Goal: Task Accomplishment & Management: Use online tool/utility

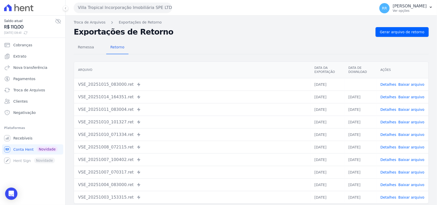
click at [109, 3] on button "Villa Tropical Incorporação Imobiliária SPE LTDA" at bounding box center [123, 8] width 98 height 10
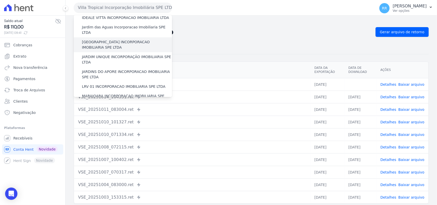
scroll to position [96, 0]
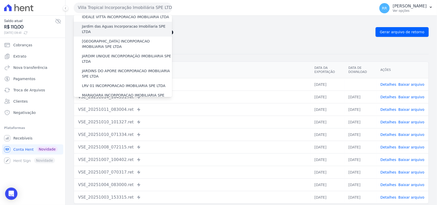
click at [118, 24] on label "Jardim das Aguas Incorporacao Imobiliaria SPE LTDA" at bounding box center [127, 29] width 90 height 11
click at [0, 0] on input "Jardim das Aguas Incorporacao Imobiliaria SPE LTDA" at bounding box center [0, 0] width 0 height 0
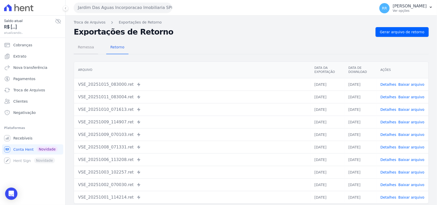
click at [90, 50] on span "Remessa" at bounding box center [86, 47] width 22 height 10
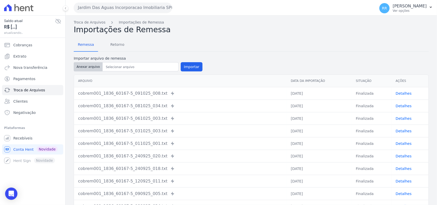
click at [94, 70] on button "Anexar arquivo" at bounding box center [88, 66] width 29 height 9
type input "cobrem001_1836_60167-5_151025_011.TXT"
click at [182, 67] on button "Importar" at bounding box center [192, 66] width 22 height 9
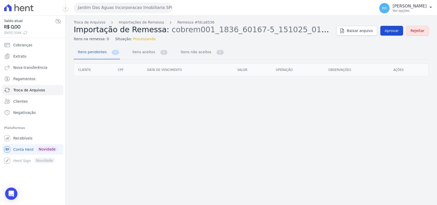
click at [401, 34] on link "Aprovar" at bounding box center [391, 31] width 23 height 10
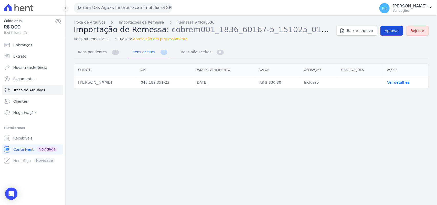
click at [392, 34] on link "Aprovar" at bounding box center [391, 31] width 23 height 10
click at [391, 30] on span "Aprovar" at bounding box center [391, 30] width 14 height 5
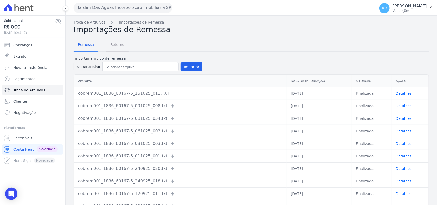
click at [117, 43] on span "Retorno" at bounding box center [117, 44] width 20 height 10
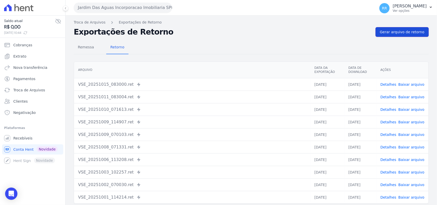
click at [413, 36] on link "Gerar arquivo de retorno" at bounding box center [401, 32] width 53 height 10
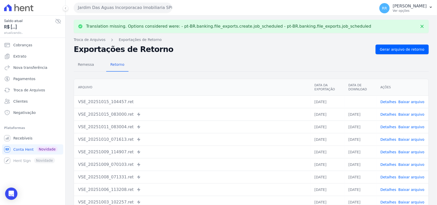
click at [414, 102] on link "Baixar arquivo" at bounding box center [411, 102] width 26 height 4
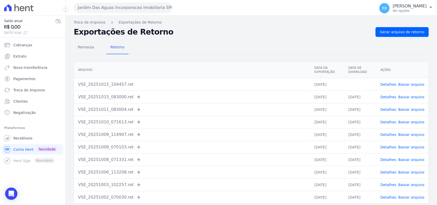
click at [98, 9] on button "Jardim Das Aguas Incorporacao Imobiliaria SPE LTDA" at bounding box center [123, 8] width 98 height 10
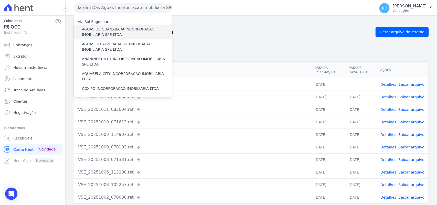
click at [104, 30] on label "AGUAS DE GUANABARA INCORPORACAO IMOBILIARIA SPE LTDA" at bounding box center [127, 32] width 90 height 11
click at [0, 0] on input "AGUAS DE GUANABARA INCORPORACAO IMOBILIARIA SPE LTDA" at bounding box center [0, 0] width 0 height 0
click at [111, 31] on label "AGUAS DE GUANABARA INCORPORACAO IMOBILIARIA SPE LTDA" at bounding box center [127, 32] width 90 height 11
click at [0, 0] on input "AGUAS DE GUANABARA INCORPORACAO IMOBILIARIA SPE LTDA" at bounding box center [0, 0] width 0 height 0
click at [109, 33] on label "AGUAS DE GUANABARA INCORPORACAO IMOBILIARIA SPE LTDA" at bounding box center [127, 32] width 90 height 11
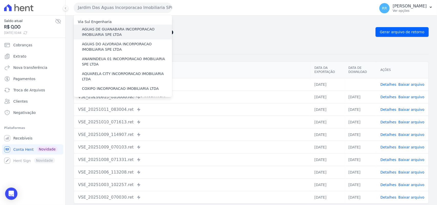
click at [0, 0] on input "AGUAS DE GUANABARA INCORPORACAO IMOBILIARIA SPE LTDA" at bounding box center [0, 0] width 0 height 0
click at [135, 31] on label "AGUAS DE GUANABARA INCORPORACAO IMOBILIARIA SPE LTDA" at bounding box center [127, 32] width 90 height 11
click at [0, 0] on input "AGUAS DE GUANABARA INCORPORACAO IMOBILIARIA SPE LTDA" at bounding box center [0, 0] width 0 height 0
click at [136, 29] on label "AGUAS DE GUANABARA INCORPORACAO IMOBILIARIA SPE LTDA" at bounding box center [127, 32] width 90 height 11
click at [0, 0] on input "AGUAS DE GUANABARA INCORPORACAO IMOBILIARIA SPE LTDA" at bounding box center [0, 0] width 0 height 0
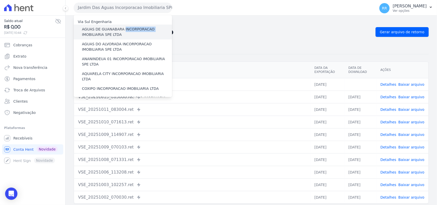
click at [136, 29] on label "AGUAS DE GUANABARA INCORPORACAO IMOBILIARIA SPE LTDA" at bounding box center [127, 32] width 90 height 11
click at [0, 0] on input "AGUAS DE GUANABARA INCORPORACAO IMOBILIARIA SPE LTDA" at bounding box center [0, 0] width 0 height 0
click at [136, 29] on label "AGUAS DE GUANABARA INCORPORACAO IMOBILIARIA SPE LTDA" at bounding box center [127, 32] width 90 height 11
click at [0, 0] on input "AGUAS DE GUANABARA INCORPORACAO IMOBILIARIA SPE LTDA" at bounding box center [0, 0] width 0 height 0
click at [135, 29] on label "AGUAS DE GUANABARA INCORPORACAO IMOBILIARIA SPE LTDA" at bounding box center [127, 32] width 90 height 11
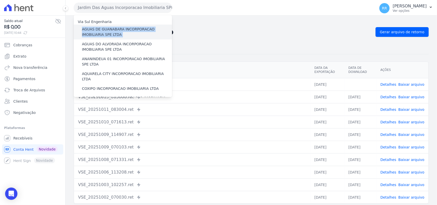
click at [0, 0] on input "AGUAS DE GUANABARA INCORPORACAO IMOBILIARIA SPE LTDA" at bounding box center [0, 0] width 0 height 0
click at [133, 30] on label "AGUAS DE GUANABARA INCORPORACAO IMOBILIARIA SPE LTDA" at bounding box center [127, 32] width 90 height 11
click at [0, 0] on input "AGUAS DE GUANABARA INCORPORACAO IMOBILIARIA SPE LTDA" at bounding box center [0, 0] width 0 height 0
click at [134, 30] on label "AGUAS DE GUANABARA INCORPORACAO IMOBILIARIA SPE LTDA" at bounding box center [127, 32] width 90 height 11
click at [0, 0] on input "AGUAS DE GUANABARA INCORPORACAO IMOBILIARIA SPE LTDA" at bounding box center [0, 0] width 0 height 0
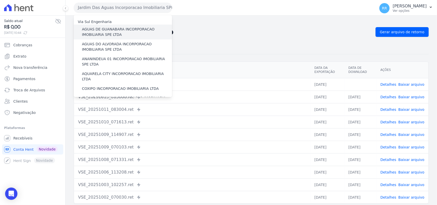
click at [113, 28] on label "AGUAS DE GUANABARA INCORPORACAO IMOBILIARIA SPE LTDA" at bounding box center [127, 32] width 90 height 11
click at [0, 0] on input "AGUAS DE GUANABARA INCORPORACAO IMOBILIARIA SPE LTDA" at bounding box center [0, 0] width 0 height 0
click at [279, 32] on h2 "Exportações de Retorno" at bounding box center [222, 31] width 297 height 7
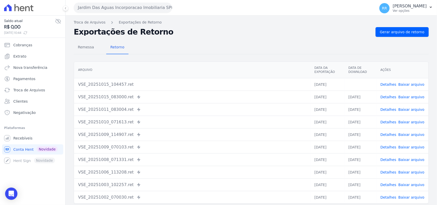
click at [109, 5] on button "Jardim Das Aguas Incorporacao Imobiliaria SPE LTDA" at bounding box center [123, 8] width 98 height 10
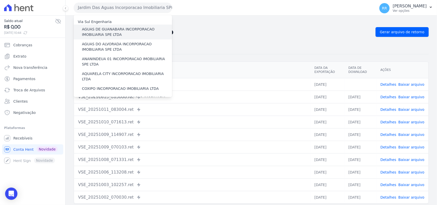
click at [104, 35] on label "AGUAS DE GUANABARA INCORPORACAO IMOBILIARIA SPE LTDA" at bounding box center [127, 32] width 90 height 11
click at [0, 0] on input "AGUAS DE GUANABARA INCORPORACAO IMOBILIARIA SPE LTDA" at bounding box center [0, 0] width 0 height 0
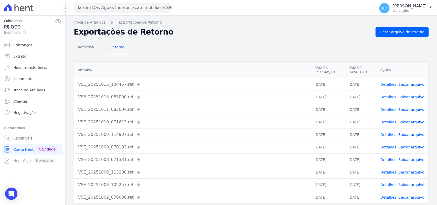
click at [103, 6] on button "Jardim Das Aguas Incorporacao Imobiliaria SPE LTDA" at bounding box center [123, 8] width 98 height 10
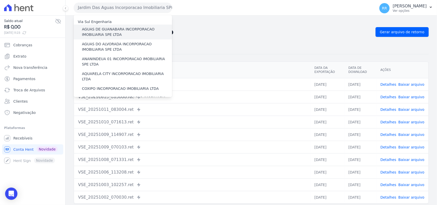
click at [101, 31] on label "AGUAS DE GUANABARA INCORPORACAO IMOBILIARIA SPE LTDA" at bounding box center [127, 32] width 90 height 11
click at [0, 0] on input "AGUAS DE GUANABARA INCORPORACAO IMOBILIARIA SPE LTDA" at bounding box center [0, 0] width 0 height 0
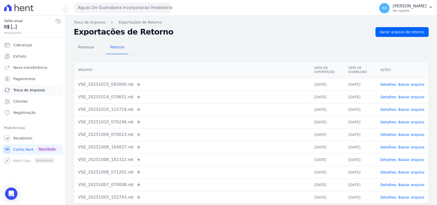
click at [21, 92] on span "Troca de Arquivos" at bounding box center [29, 89] width 32 height 5
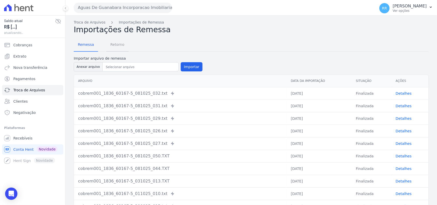
click at [113, 45] on span "Retorno" at bounding box center [117, 44] width 20 height 10
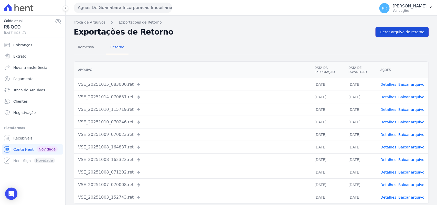
click at [420, 31] on link "Gerar arquivo de retorno" at bounding box center [401, 32] width 53 height 10
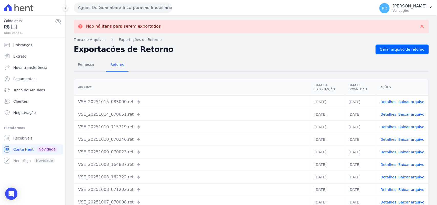
click at [112, 5] on button "Aguas De Guanabara Incorporacao Imobiliaria SPE LTDA" at bounding box center [123, 8] width 98 height 10
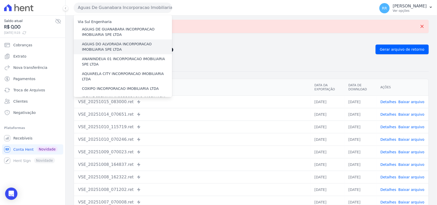
click at [116, 42] on label "AGUAS DO ALVORADA INCORPORACAO IMOBILIARIA SPE LTDA" at bounding box center [127, 46] width 90 height 11
click at [0, 0] on input "AGUAS DO ALVORADA INCORPORACAO IMOBILIARIA SPE LTDA" at bounding box center [0, 0] width 0 height 0
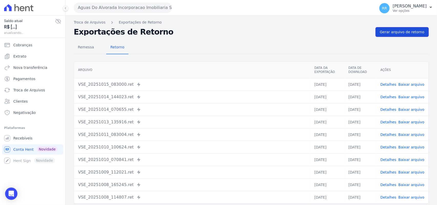
click at [383, 30] on span "Gerar arquivo de retorno" at bounding box center [402, 31] width 45 height 5
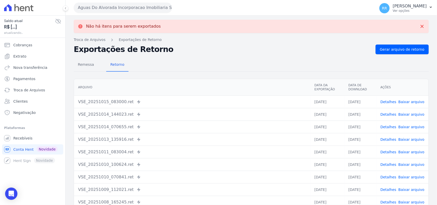
click at [132, 8] on button "Aguas Do Alvorada Incorporacao Imobiliaria SPE LTDA" at bounding box center [123, 8] width 98 height 10
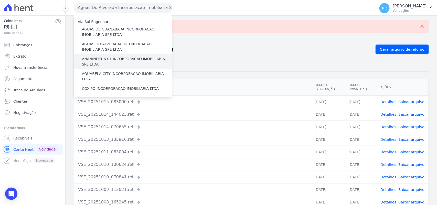
click at [104, 62] on label "ANANINDEUA 01 INCORPORACAO IMOBILIARIA SPE LTDA" at bounding box center [127, 61] width 90 height 11
click at [0, 0] on input "ANANINDEUA 01 INCORPORACAO IMOBILIARIA SPE LTDA" at bounding box center [0, 0] width 0 height 0
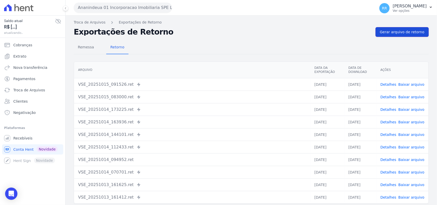
click at [410, 31] on span "Gerar arquivo de retorno" at bounding box center [402, 31] width 45 height 5
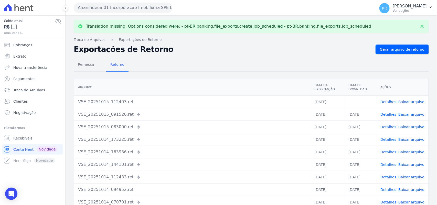
click at [410, 102] on link "Baixar arquivo" at bounding box center [411, 102] width 26 height 4
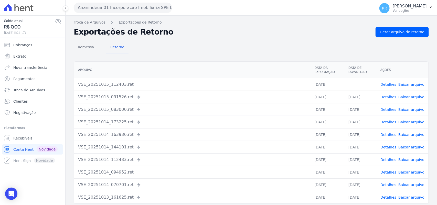
click at [230, 49] on div "Remessa Retorno" at bounding box center [251, 47] width 355 height 13
click at [134, 12] on button "Ananindeua 01 Incorporacao Imobiliaria SPE LTDA" at bounding box center [123, 8] width 98 height 10
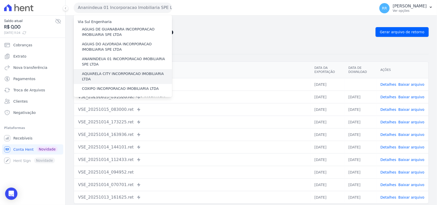
click at [108, 73] on label "AQUARELA CITY INCORPORACAO IMOBILIARIA LTDA" at bounding box center [127, 76] width 90 height 11
click at [0, 0] on input "AQUARELA CITY INCORPORACAO IMOBILIARIA LTDA" at bounding box center [0, 0] width 0 height 0
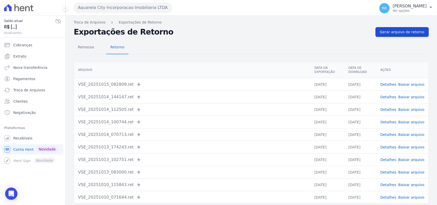
click at [402, 32] on span "Gerar arquivo de retorno" at bounding box center [402, 31] width 45 height 5
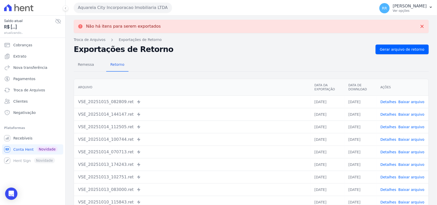
click at [142, 6] on button "Aquarela City Incorporacao Imobiliaria LTDA" at bounding box center [123, 8] width 98 height 10
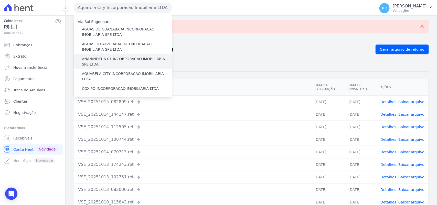
scroll to position [42, 0]
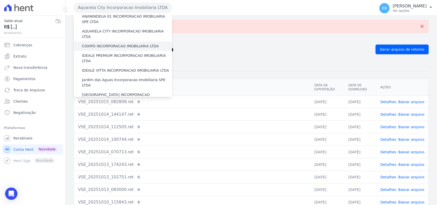
click at [94, 43] on label "COXIPO INCORPORACAO IMOBILIARIA LTDA" at bounding box center [120, 45] width 77 height 5
click at [0, 0] on input "COXIPO INCORPORACAO IMOBILIARIA LTDA" at bounding box center [0, 0] width 0 height 0
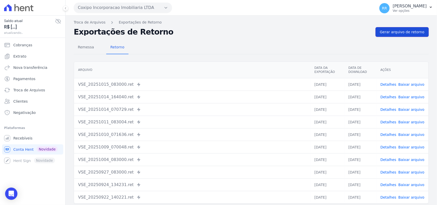
click at [401, 32] on span "Gerar arquivo de retorno" at bounding box center [402, 31] width 45 height 5
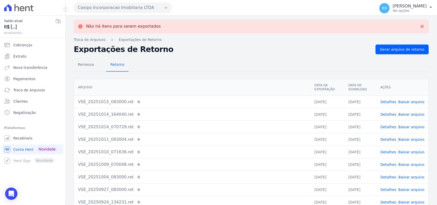
click at [117, 8] on button "Coxipo Incorporacao Imobiliaria LTDA" at bounding box center [123, 8] width 98 height 10
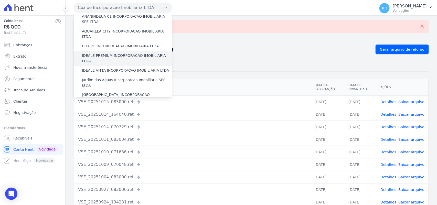
click at [94, 53] on label "IDEALE PREMIUM INCORPORACAO IMOBILIARIA LTDA" at bounding box center [127, 58] width 90 height 11
click at [0, 0] on input "IDEALE PREMIUM INCORPORACAO IMOBILIARIA LTDA" at bounding box center [0, 0] width 0 height 0
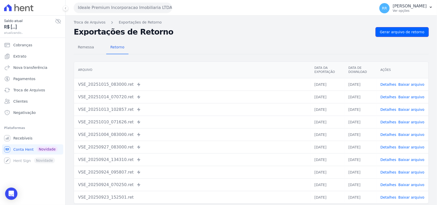
click at [400, 32] on span "Gerar arquivo de retorno" at bounding box center [402, 31] width 45 height 5
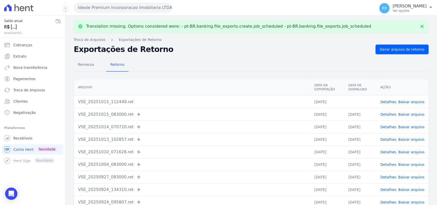
click at [100, 6] on button "Ideale Premium Incorporacao Imobiliaria LTDA" at bounding box center [123, 8] width 98 height 10
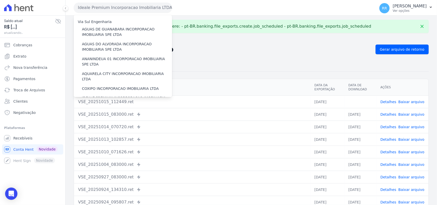
click at [277, 58] on div "Remessa Retorno" at bounding box center [251, 64] width 355 height 13
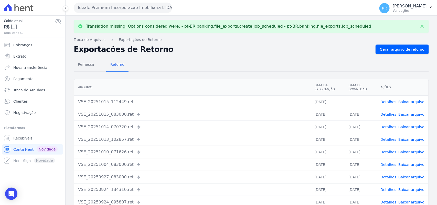
click at [406, 100] on link "Baixar arquivo" at bounding box center [411, 102] width 26 height 4
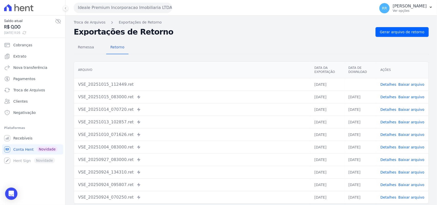
click at [223, 41] on div "Remessa Retorno" at bounding box center [251, 47] width 355 height 13
click at [120, 7] on button "Ideale Premium Incorporacao Imobiliaria LTDA" at bounding box center [123, 8] width 98 height 10
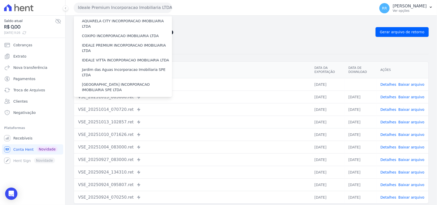
scroll to position [53, 0]
click at [92, 67] on label "Jardim das Aguas Incorporacao Imobiliaria SPE LTDA" at bounding box center [127, 72] width 90 height 11
click at [0, 0] on input "Jardim das Aguas Incorporacao Imobiliaria SPE LTDA" at bounding box center [0, 0] width 0 height 0
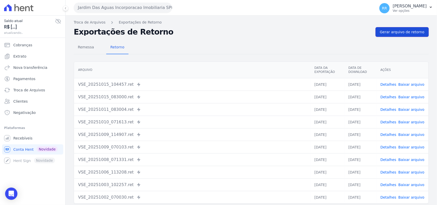
click at [388, 31] on span "Gerar arquivo de retorno" at bounding box center [402, 31] width 45 height 5
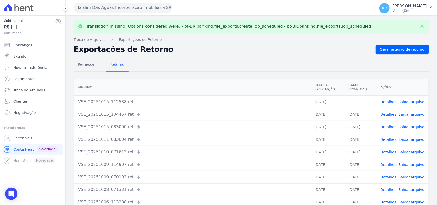
click at [415, 102] on link "Baixar arquivo" at bounding box center [411, 102] width 26 height 4
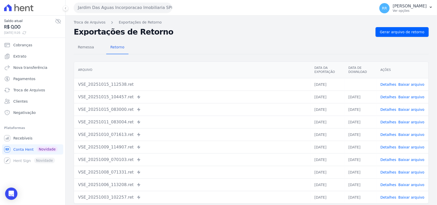
click at [285, 35] on h2 "Exportações de Retorno" at bounding box center [222, 31] width 297 height 7
click at [127, 12] on button "Jardim Das Aguas Incorporacao Imobiliaria SPE LTDA" at bounding box center [123, 8] width 98 height 10
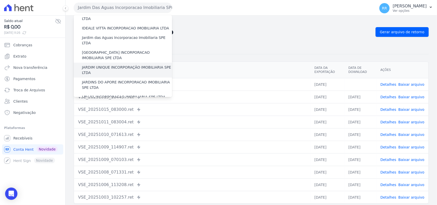
scroll to position [85, 0]
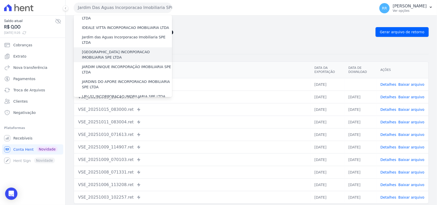
click at [107, 49] on label "[GEOGRAPHIC_DATA] INCORPORACAO IMOBILIARIA SPE LTDA" at bounding box center [127, 54] width 90 height 11
click at [0, 0] on input "[GEOGRAPHIC_DATA] INCORPORACAO IMOBILIARIA SPE LTDA" at bounding box center [0, 0] width 0 height 0
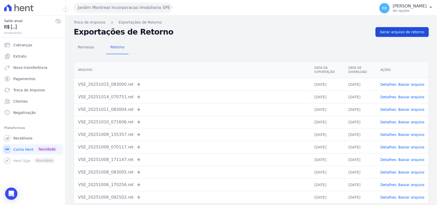
click at [408, 35] on link "Gerar arquivo de retorno" at bounding box center [401, 32] width 53 height 10
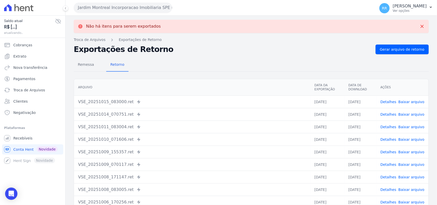
click at [155, 12] on button "Jardim Montreal Incorporacao Imobiliaria SPE LTDA" at bounding box center [123, 8] width 98 height 10
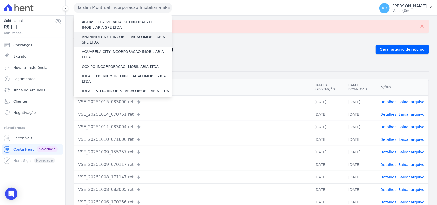
scroll to position [64, 0]
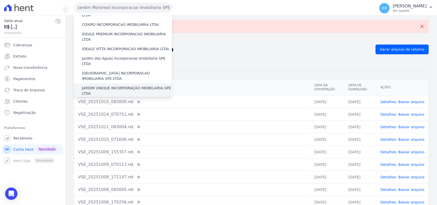
click at [98, 85] on label "JARDIM UNIQUE INCORPORAÇÃO IMOBILIARIA SPE LTDA" at bounding box center [127, 90] width 90 height 11
click at [0, 0] on input "JARDIM UNIQUE INCORPORAÇÃO IMOBILIARIA SPE LTDA" at bounding box center [0, 0] width 0 height 0
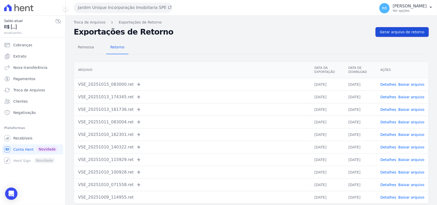
click at [387, 34] on span "Gerar arquivo de retorno" at bounding box center [402, 31] width 45 height 5
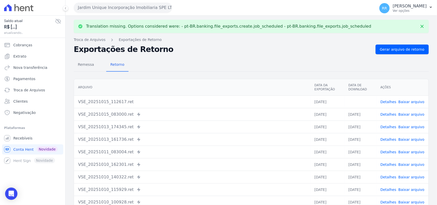
click at [410, 103] on link "Baixar arquivo" at bounding box center [411, 102] width 26 height 4
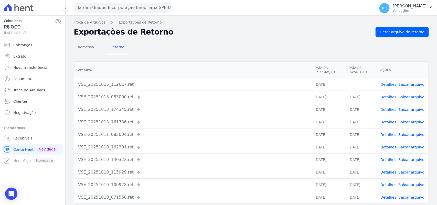
click at [274, 53] on div "Remessa Retorno" at bounding box center [251, 47] width 355 height 13
click at [107, 8] on button "Jardim Unique Incorporação Imobiliaria SPE LTDA" at bounding box center [123, 8] width 98 height 10
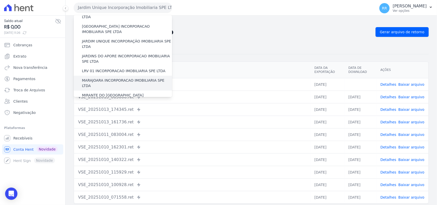
scroll to position [106, 0]
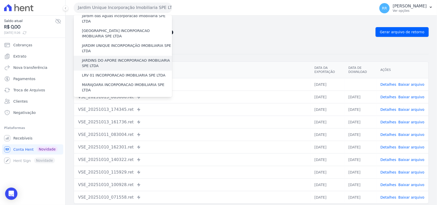
click at [106, 58] on label "JARDINS DO APORE INCORPORACAO IMOBILIARIA SPE LTDA" at bounding box center [127, 63] width 90 height 11
click at [0, 0] on input "JARDINS DO APORE INCORPORACAO IMOBILIARIA SPE LTDA" at bounding box center [0, 0] width 0 height 0
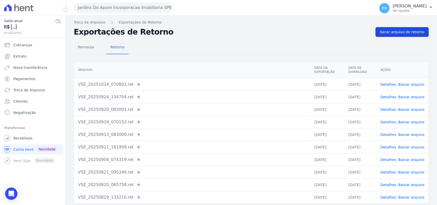
click at [398, 31] on span "Gerar arquivo de retorno" at bounding box center [402, 31] width 45 height 5
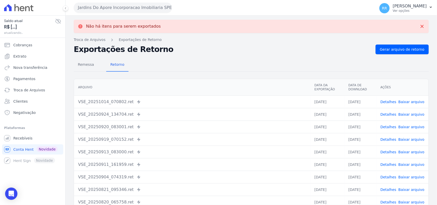
click at [123, 3] on button "Jardins Do Apore Incorporacao Imobiliaria SPE LTDA" at bounding box center [123, 8] width 98 height 10
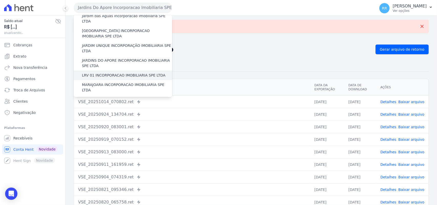
click at [110, 73] on label "LRV 01 INCORPORACAO IMOBILIARIA SPE LTDA" at bounding box center [123, 75] width 83 height 5
click at [0, 0] on input "LRV 01 INCORPORACAO IMOBILIARIA SPE LTDA" at bounding box center [0, 0] width 0 height 0
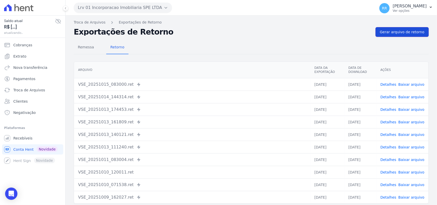
click at [394, 36] on link "Gerar arquivo de retorno" at bounding box center [401, 32] width 53 height 10
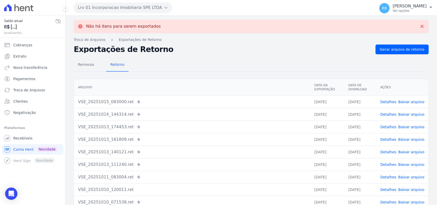
click at [94, 7] on button "Lrv 01 Incorporacao Imobiliaria SPE LTDA" at bounding box center [123, 8] width 98 height 10
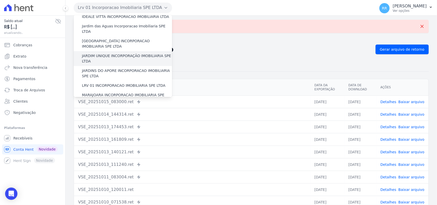
scroll to position [117, 0]
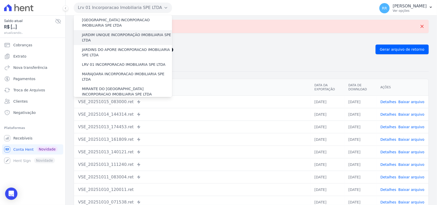
click at [104, 71] on label "MARAJOARA INCORPORACAO IMOBILIARIA SPE LTDA" at bounding box center [127, 76] width 90 height 11
click at [0, 0] on input "MARAJOARA INCORPORACAO IMOBILIARIA SPE LTDA" at bounding box center [0, 0] width 0 height 0
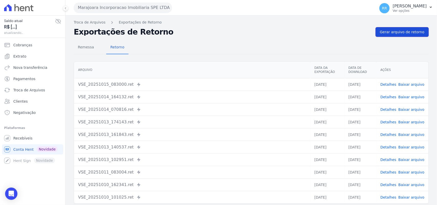
click at [406, 35] on link "Gerar arquivo de retorno" at bounding box center [401, 32] width 53 height 10
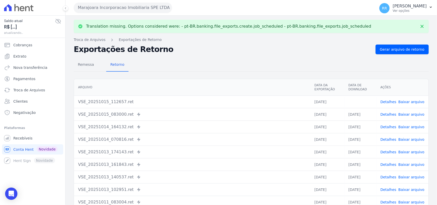
click at [413, 100] on link "Baixar arquivo" at bounding box center [411, 102] width 26 height 4
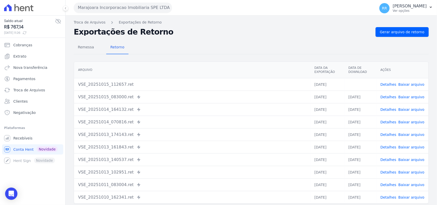
drag, startPoint x: 240, startPoint y: 35, endPoint x: 141, endPoint y: 35, distance: 98.5
click at [238, 35] on h2 "Exportações de Retorno" at bounding box center [222, 31] width 297 height 7
click at [125, 12] on button "Marajoara Incorporacao Imobiliaria SPE LTDA" at bounding box center [123, 8] width 98 height 10
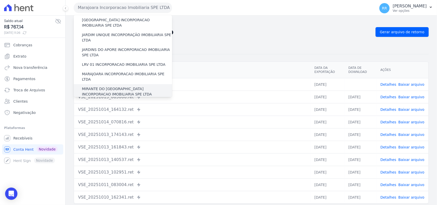
click at [99, 86] on label "MIRANTE DO [GEOGRAPHIC_DATA] INCORPORACAO IMOBILIARIA SPE LTDA" at bounding box center [127, 91] width 90 height 11
click at [0, 0] on input "MIRANTE DO [GEOGRAPHIC_DATA] INCORPORACAO IMOBILIARIA SPE LTDA" at bounding box center [0, 0] width 0 height 0
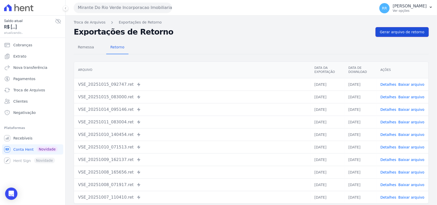
click at [405, 36] on link "Gerar arquivo de retorno" at bounding box center [401, 32] width 53 height 10
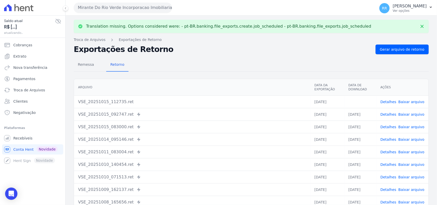
click at [411, 101] on link "Baixar arquivo" at bounding box center [411, 102] width 26 height 4
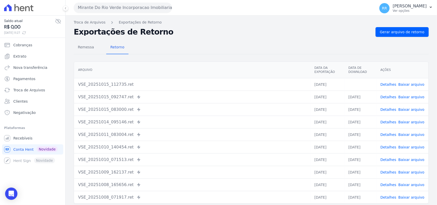
click at [295, 35] on h2 "Exportações de Retorno" at bounding box center [222, 31] width 297 height 7
click at [128, 6] on button "Mirante Do Rio Verde Incorporacao Imobiliaria SPE LTDA" at bounding box center [123, 8] width 98 height 10
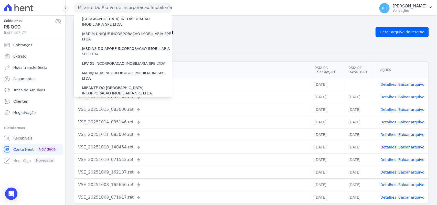
scroll to position [149, 0]
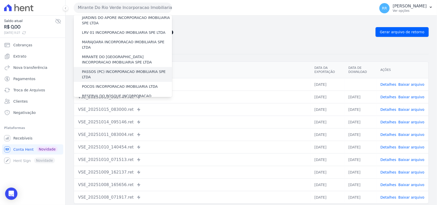
click at [105, 69] on label "PASSOS (PC) INCORPORACAO IMOBILIARIA SPE LTDA" at bounding box center [127, 74] width 90 height 11
click at [0, 0] on input "PASSOS (PC) INCORPORACAO IMOBILIARIA SPE LTDA" at bounding box center [0, 0] width 0 height 0
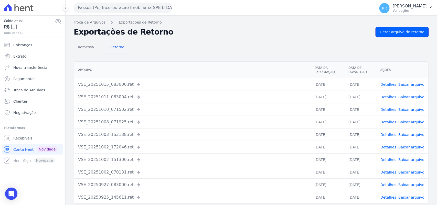
click at [401, 29] on link "Gerar arquivo de retorno" at bounding box center [401, 32] width 53 height 10
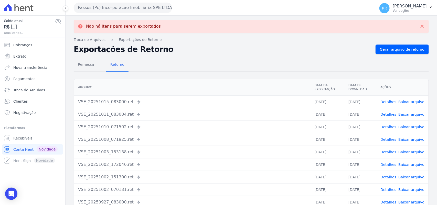
click at [136, 9] on button "Passos (Pc) Incorporacao Imobiliaria SPE LTDA" at bounding box center [123, 8] width 98 height 10
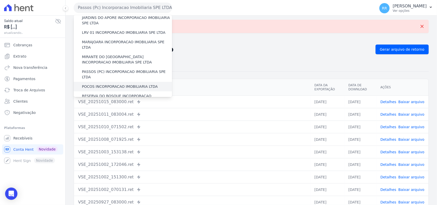
click at [104, 84] on label "POCOS INCORPORACAO IMOBILIARIA LTDA" at bounding box center [120, 86] width 76 height 5
click at [0, 0] on input "POCOS INCORPORACAO IMOBILIARIA LTDA" at bounding box center [0, 0] width 0 height 0
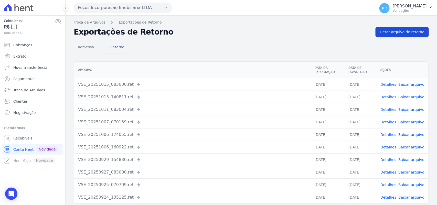
click at [396, 32] on span "Gerar arquivo de retorno" at bounding box center [402, 31] width 45 height 5
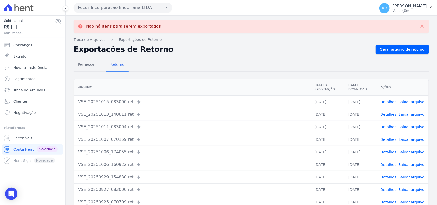
click at [127, 8] on button "Pocos Incorporacao Imobiliaria LTDA" at bounding box center [123, 8] width 98 height 10
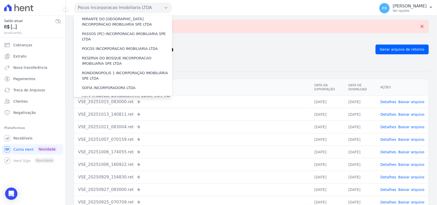
scroll to position [192, 0]
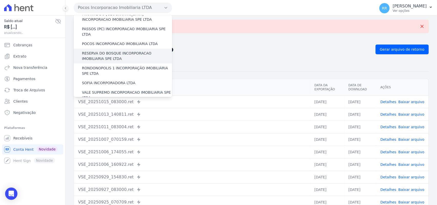
click at [100, 51] on label "RESERVA DO BOSQUE INCORPORACAO IMOBILIARIA SPE LTDA" at bounding box center [127, 56] width 90 height 11
click at [0, 0] on input "RESERVA DO BOSQUE INCORPORACAO IMOBILIARIA SPE LTDA" at bounding box center [0, 0] width 0 height 0
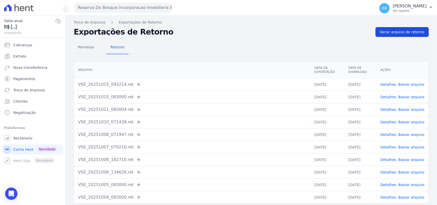
click at [393, 31] on span "Gerar arquivo de retorno" at bounding box center [402, 31] width 45 height 5
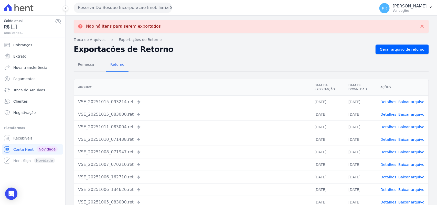
click at [104, 8] on button "Reserva Do Bosque Incorporacao Imobiliaria SPE LTDA" at bounding box center [123, 8] width 98 height 10
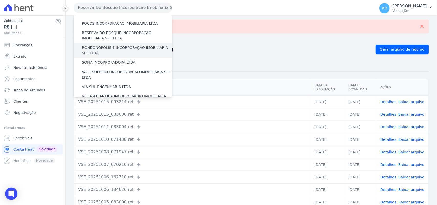
scroll to position [202, 0]
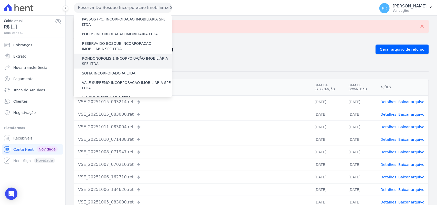
click at [108, 56] on label "RONDONOPOLIS 1 INCORPORAÇÃO IMOBILIÁRIA SPE LTDA" at bounding box center [127, 61] width 90 height 11
click at [0, 0] on input "RONDONOPOLIS 1 INCORPORAÇÃO IMOBILIÁRIA SPE LTDA" at bounding box center [0, 0] width 0 height 0
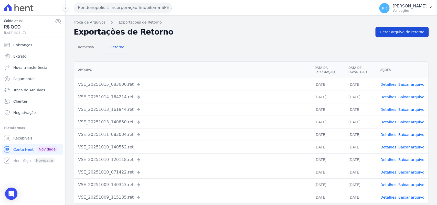
click at [406, 32] on span "Gerar arquivo de retorno" at bounding box center [402, 31] width 45 height 5
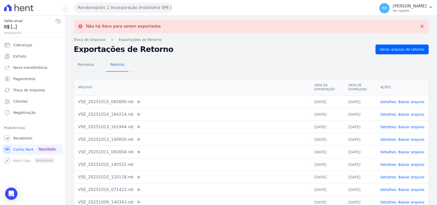
click at [147, 8] on button "Rondonopolis 1 Incorporação Imobiliária SPE LTDA" at bounding box center [123, 8] width 98 height 10
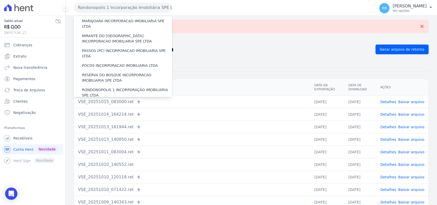
scroll to position [170, 0]
click at [96, 72] on label "RESERVA DO BOSQUE INCORPORACAO IMOBILIARIA SPE LTDA" at bounding box center [127, 77] width 90 height 11
click at [0, 0] on input "RESERVA DO BOSQUE INCORPORACAO IMOBILIARIA SPE LTDA" at bounding box center [0, 0] width 0 height 0
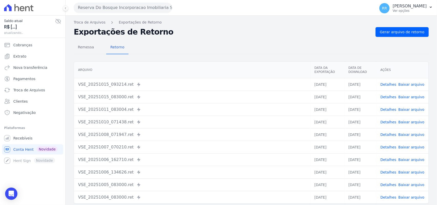
click at [126, 4] on button "Reserva Do Bosque Incorporacao Imobiliaria SPE LTDA" at bounding box center [123, 8] width 98 height 10
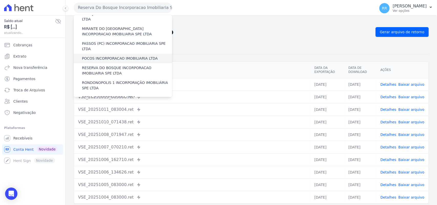
scroll to position [181, 0]
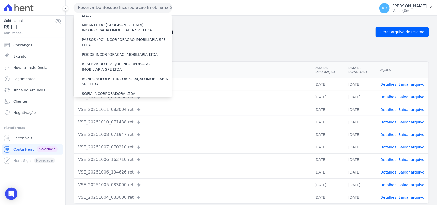
click at [99, 98] on div "VALE SUPREMO INCORPORACAO IMOBILIARIA SPE LTDA" at bounding box center [123, 105] width 98 height 15
click at [102, 91] on label "SOFIA INCORPORADORA LTDA" at bounding box center [108, 93] width 53 height 5
click at [0, 0] on input "SOFIA INCORPORADORA LTDA" at bounding box center [0, 0] width 0 height 0
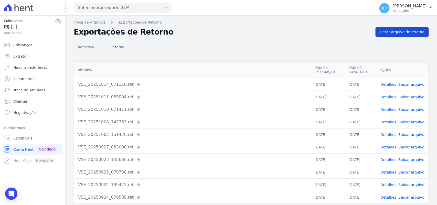
click at [397, 30] on span "Gerar arquivo de retorno" at bounding box center [402, 31] width 45 height 5
click at [101, 8] on button "Sofia Incorporadora LTDA" at bounding box center [123, 8] width 98 height 10
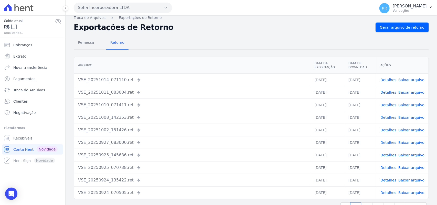
scroll to position [0, 0]
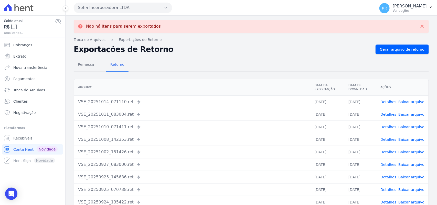
click at [120, 3] on button "Sofia Incorporadora LTDA" at bounding box center [123, 8] width 98 height 10
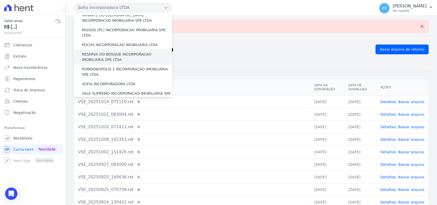
scroll to position [192, 0]
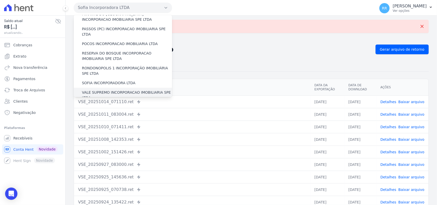
click at [102, 90] on label "VALE SUPREMO INCORPORACAO IMOBILIARIA SPE LTDA" at bounding box center [127, 95] width 90 height 11
click at [0, 0] on input "VALE SUPREMO INCORPORACAO IMOBILIARIA SPE LTDA" at bounding box center [0, 0] width 0 height 0
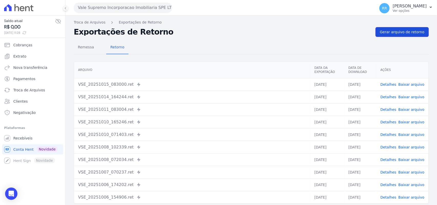
click at [416, 35] on link "Gerar arquivo de retorno" at bounding box center [401, 32] width 53 height 10
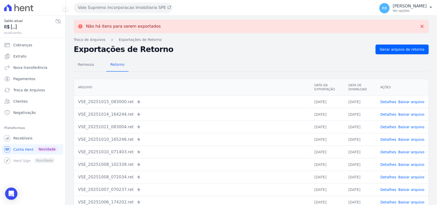
click at [105, 12] on button "Vale Supremo Incorporacao Imobiliaria SPE LTDA" at bounding box center [123, 8] width 98 height 10
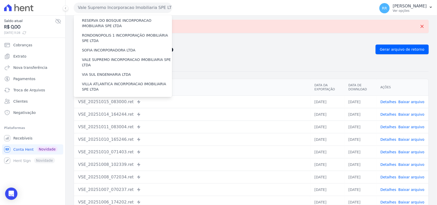
scroll to position [234, 0]
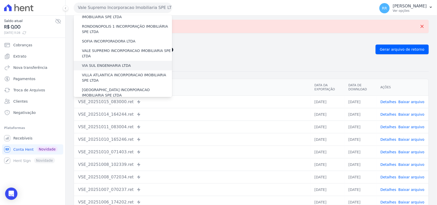
click at [102, 63] on label "VIA SUL ENGENHARIA LTDA" at bounding box center [106, 65] width 49 height 5
click at [0, 0] on input "VIA SUL ENGENHARIA LTDA" at bounding box center [0, 0] width 0 height 0
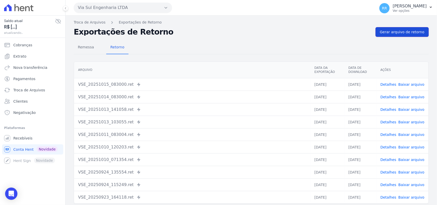
click at [407, 31] on span "Gerar arquivo de retorno" at bounding box center [402, 31] width 45 height 5
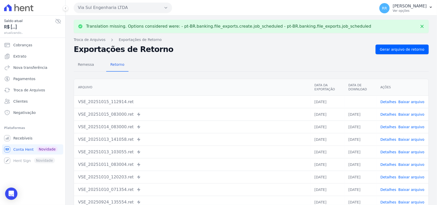
click at [91, 9] on button "Via Sul Engenharia LTDA" at bounding box center [123, 8] width 98 height 10
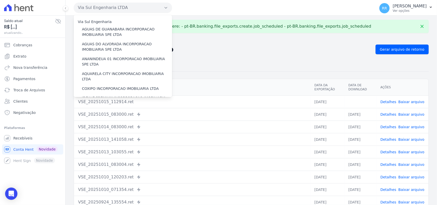
click at [244, 54] on div "Remessa Retorno [GEOGRAPHIC_DATA] Data da Exportação Data de Download Ações VSE…" at bounding box center [251, 146] width 355 height 185
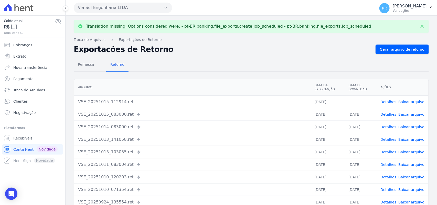
click at [418, 101] on link "Baixar arquivo" at bounding box center [411, 102] width 26 height 4
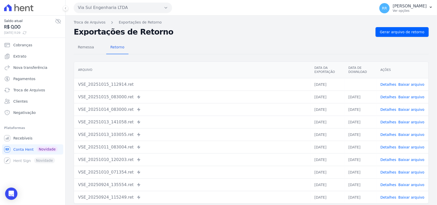
drag, startPoint x: 214, startPoint y: 29, endPoint x: 164, endPoint y: 31, distance: 49.7
click at [214, 29] on h2 "Exportações de Retorno" at bounding box center [222, 31] width 297 height 7
click at [112, 10] on button "Via Sul Engenharia LTDA" at bounding box center [123, 8] width 98 height 10
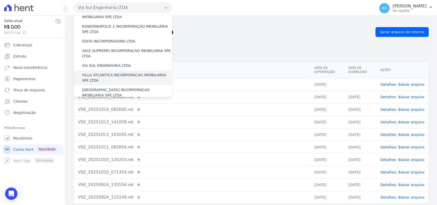
click at [107, 72] on label "VILLA ATLANTICA INCORPORACAO IMOBILIARIA SPE LTDA" at bounding box center [127, 77] width 90 height 11
click at [0, 0] on input "VILLA ATLANTICA INCORPORACAO IMOBILIARIA SPE LTDA" at bounding box center [0, 0] width 0 height 0
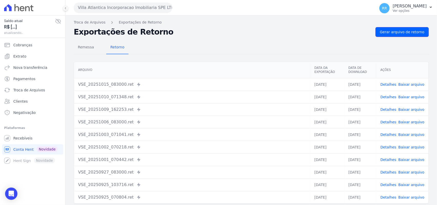
click at [398, 32] on span "Gerar arquivo de retorno" at bounding box center [402, 31] width 45 height 5
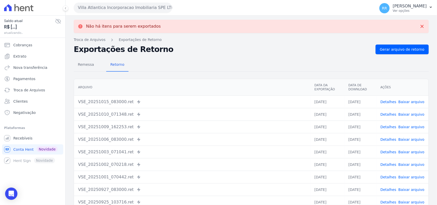
click at [122, 7] on button "Villa Atlantica Incorporacao Imobiliaria SPE LTDA" at bounding box center [123, 8] width 98 height 10
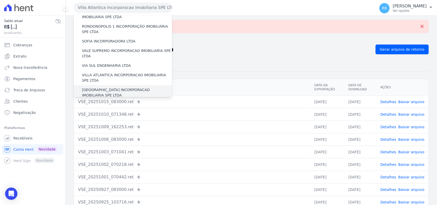
click at [96, 87] on label "[GEOGRAPHIC_DATA] INCORPORACAO IMOBILIARIA SPE LTDA" at bounding box center [127, 92] width 90 height 11
click at [0, 0] on input "[GEOGRAPHIC_DATA] INCORPORACAO IMOBILIARIA SPE LTDA" at bounding box center [0, 0] width 0 height 0
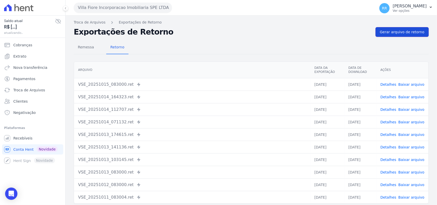
click at [391, 34] on span "Gerar arquivo de retorno" at bounding box center [402, 31] width 45 height 5
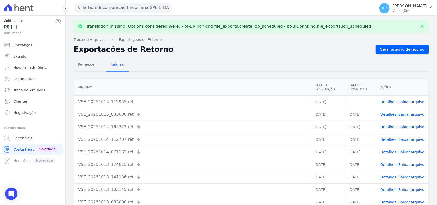
click at [408, 100] on link "Baixar arquivo" at bounding box center [411, 102] width 26 height 4
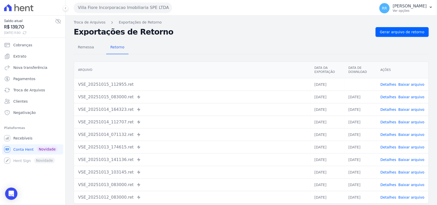
click at [209, 58] on div "Remessa Retorno [GEOGRAPHIC_DATA] Data da Exportação Data de Download Ações VSE…" at bounding box center [251, 129] width 355 height 185
click at [110, 6] on button "Villa Fiore Incorporacao Imobiliaria SPE LTDA" at bounding box center [123, 8] width 98 height 10
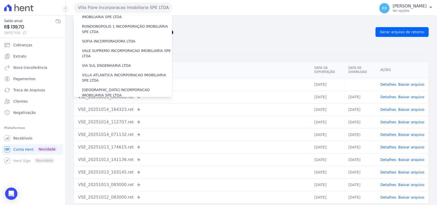
click at [104, 102] on label "VILLA TROPICAL INCORPORAÇÃO IMOBILIÁRIA SPE LTDA" at bounding box center [127, 107] width 90 height 11
click at [0, 0] on input "VILLA TROPICAL INCORPORAÇÃO IMOBILIÁRIA SPE LTDA" at bounding box center [0, 0] width 0 height 0
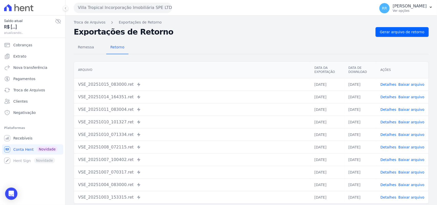
click at [403, 32] on span "Gerar arquivo de retorno" at bounding box center [402, 31] width 45 height 5
click at [116, 7] on button "Villa Tropical Incorporação Imobiliária SPE LTDA" at bounding box center [123, 8] width 98 height 10
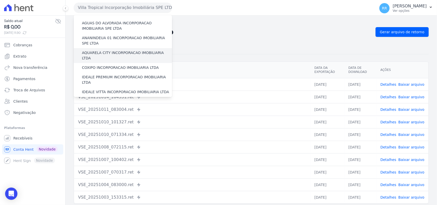
scroll to position [21, 0]
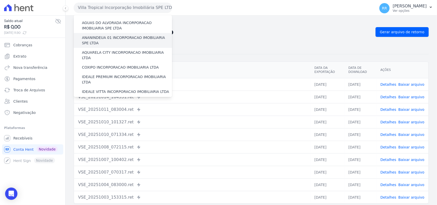
click at [104, 37] on label "ANANINDEUA 01 INCORPORACAO IMOBILIARIA SPE LTDA" at bounding box center [127, 40] width 90 height 11
click at [0, 0] on input "ANANINDEUA 01 INCORPORACAO IMOBILIARIA SPE LTDA" at bounding box center [0, 0] width 0 height 0
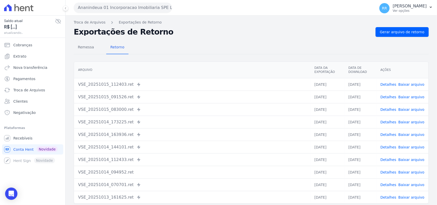
click at [388, 83] on link "Detalhes" at bounding box center [388, 84] width 16 height 4
click at [389, 99] on link "Detalhes" at bounding box center [388, 97] width 16 height 4
click at [105, 11] on button "Ananindeua 01 Incorporacao Imobiliaria SPE LTDA" at bounding box center [123, 8] width 98 height 10
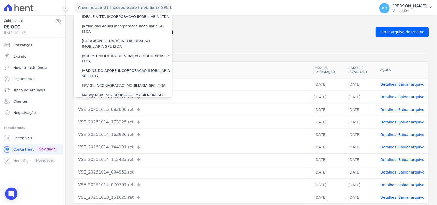
scroll to position [85, 0]
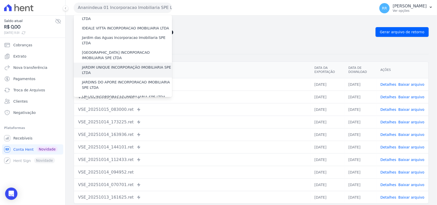
click at [117, 63] on div "JARDIM UNIQUE INCORPORAÇÃO IMOBILIARIA SPE LTDA" at bounding box center [123, 70] width 98 height 15
click at [115, 65] on label "JARDIM UNIQUE INCORPORAÇÃO IMOBILIARIA SPE LTDA" at bounding box center [127, 70] width 90 height 11
click at [0, 0] on input "JARDIM UNIQUE INCORPORAÇÃO IMOBILIARIA SPE LTDA" at bounding box center [0, 0] width 0 height 0
click at [116, 65] on label "JARDIM UNIQUE INCORPORAÇÃO IMOBILIARIA SPE LTDA" at bounding box center [127, 70] width 90 height 11
click at [0, 0] on input "JARDIM UNIQUE INCORPORAÇÃO IMOBILIARIA SPE LTDA" at bounding box center [0, 0] width 0 height 0
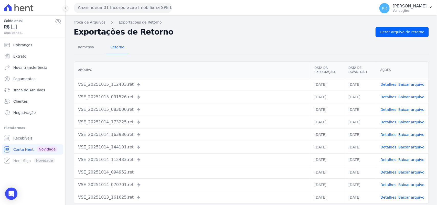
click at [110, 11] on button "Ananindeua 01 Incorporacao Imobiliaria SPE LTDA" at bounding box center [123, 8] width 98 height 10
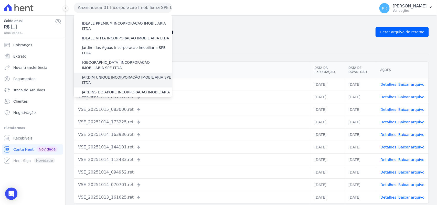
scroll to position [74, 0]
click at [105, 75] on label "JARDIM UNIQUE INCORPORAÇÃO IMOBILIARIA SPE LTDA" at bounding box center [127, 80] width 90 height 11
click at [0, 0] on input "JARDIM UNIQUE INCORPORAÇÃO IMOBILIARIA SPE LTDA" at bounding box center [0, 0] width 0 height 0
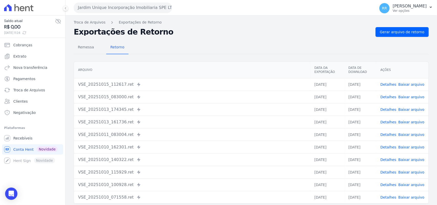
click at [387, 82] on link "Detalhes" at bounding box center [388, 84] width 16 height 4
click at [389, 85] on link "Detalhes" at bounding box center [388, 84] width 16 height 4
click at [391, 85] on link "Detalhes" at bounding box center [388, 84] width 16 height 4
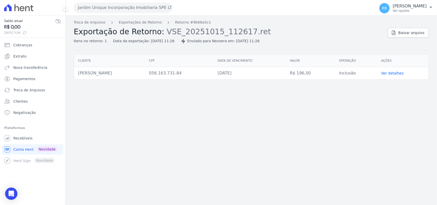
click at [397, 73] on link "Ver detalhes" at bounding box center [392, 73] width 23 height 4
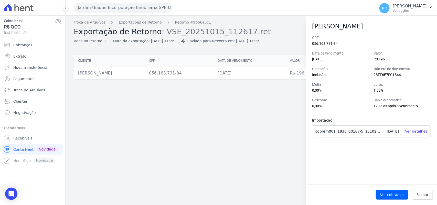
click at [426, 200] on div "Ver cobrança [GEOGRAPHIC_DATA]" at bounding box center [371, 195] width 131 height 18
click at [424, 196] on span "Fechar" at bounding box center [422, 194] width 12 height 5
